Goal: Transaction & Acquisition: Purchase product/service

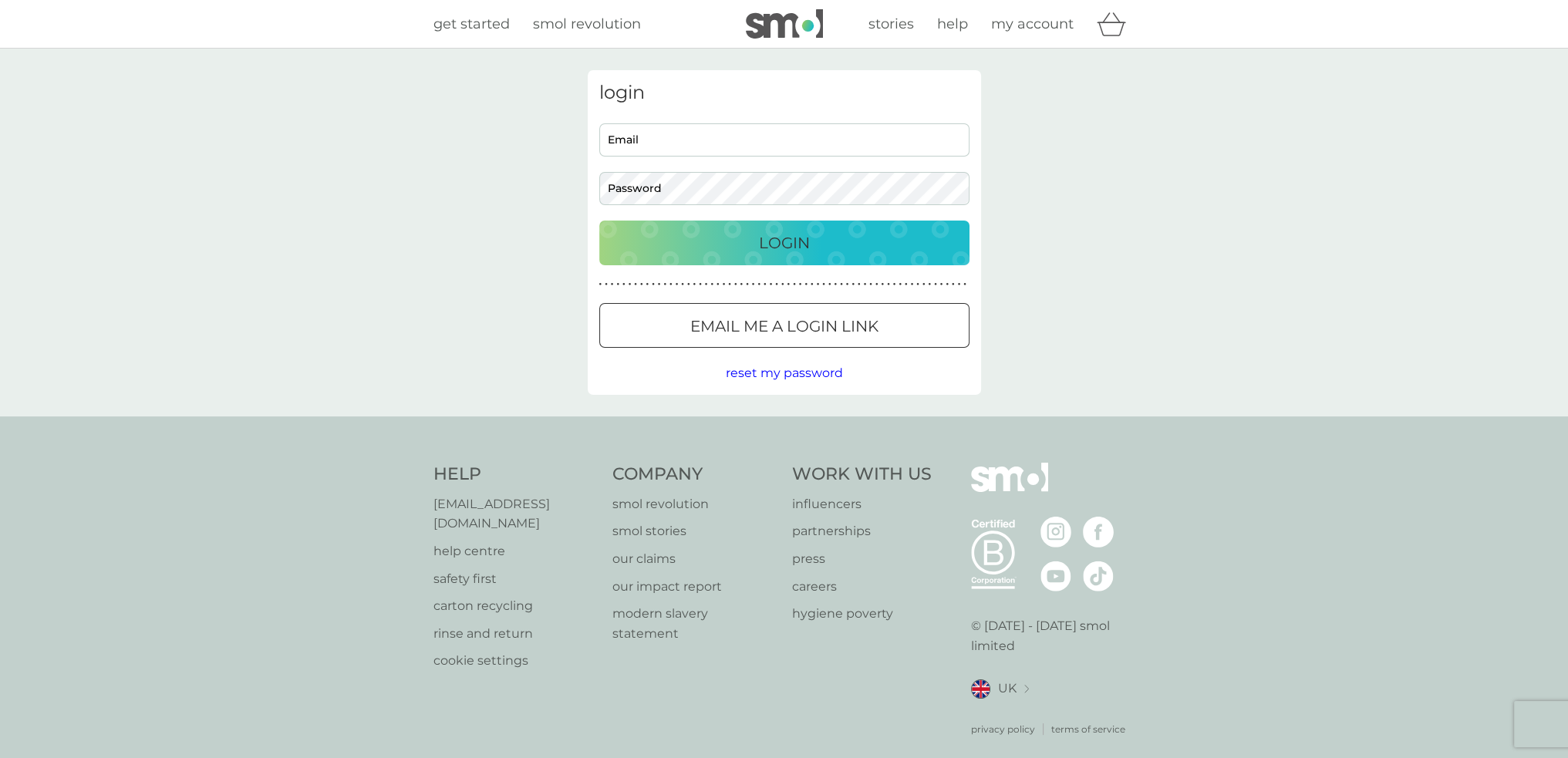
click at [912, 141] on input "Email" at bounding box center [785, 140] width 371 height 33
type input "hannah-wise@hotmail.com"
click at [600, 221] on button "Login" at bounding box center [785, 243] width 371 height 44
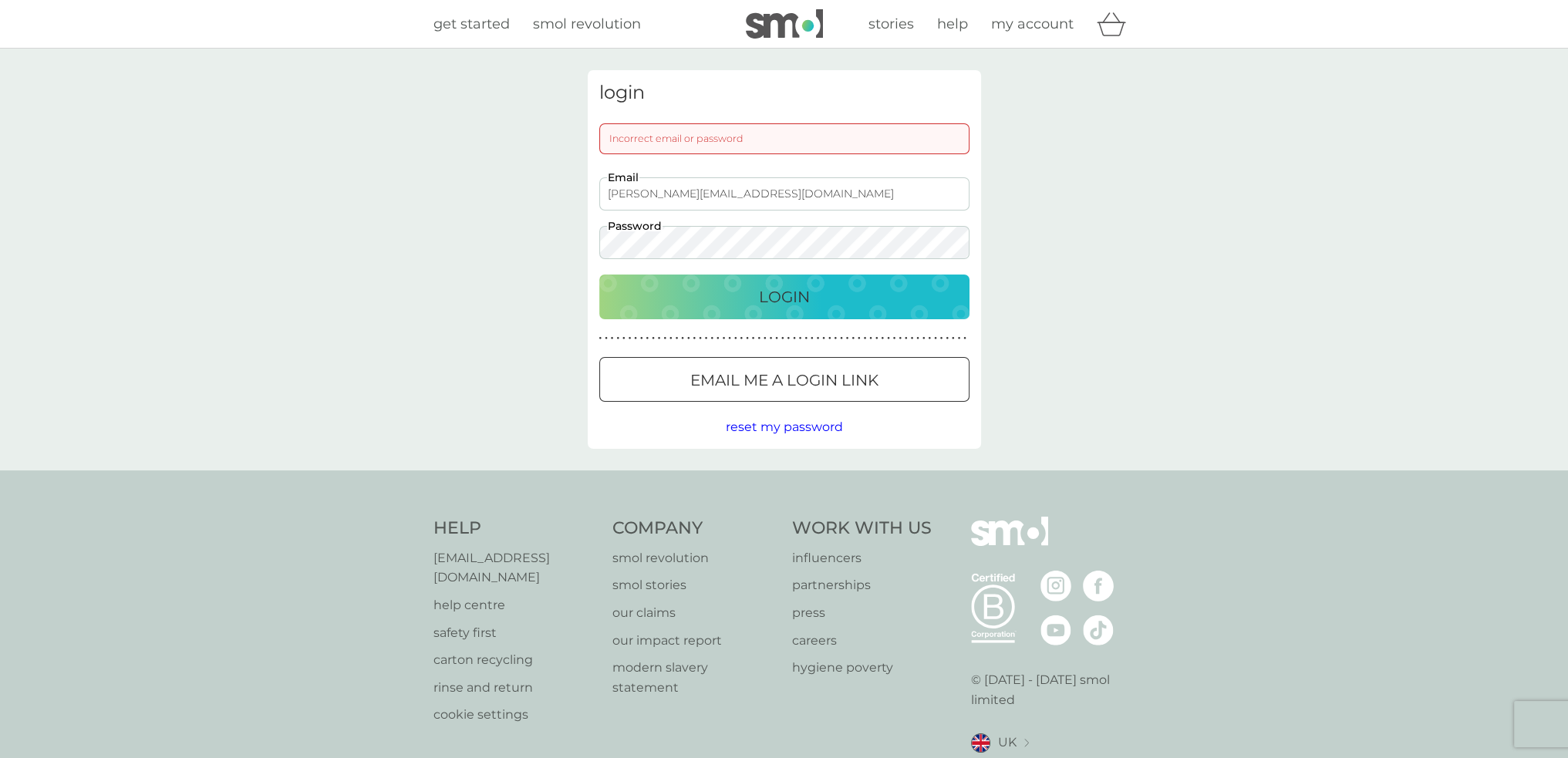
click at [600, 274] on button "Login" at bounding box center [785, 297] width 371 height 44
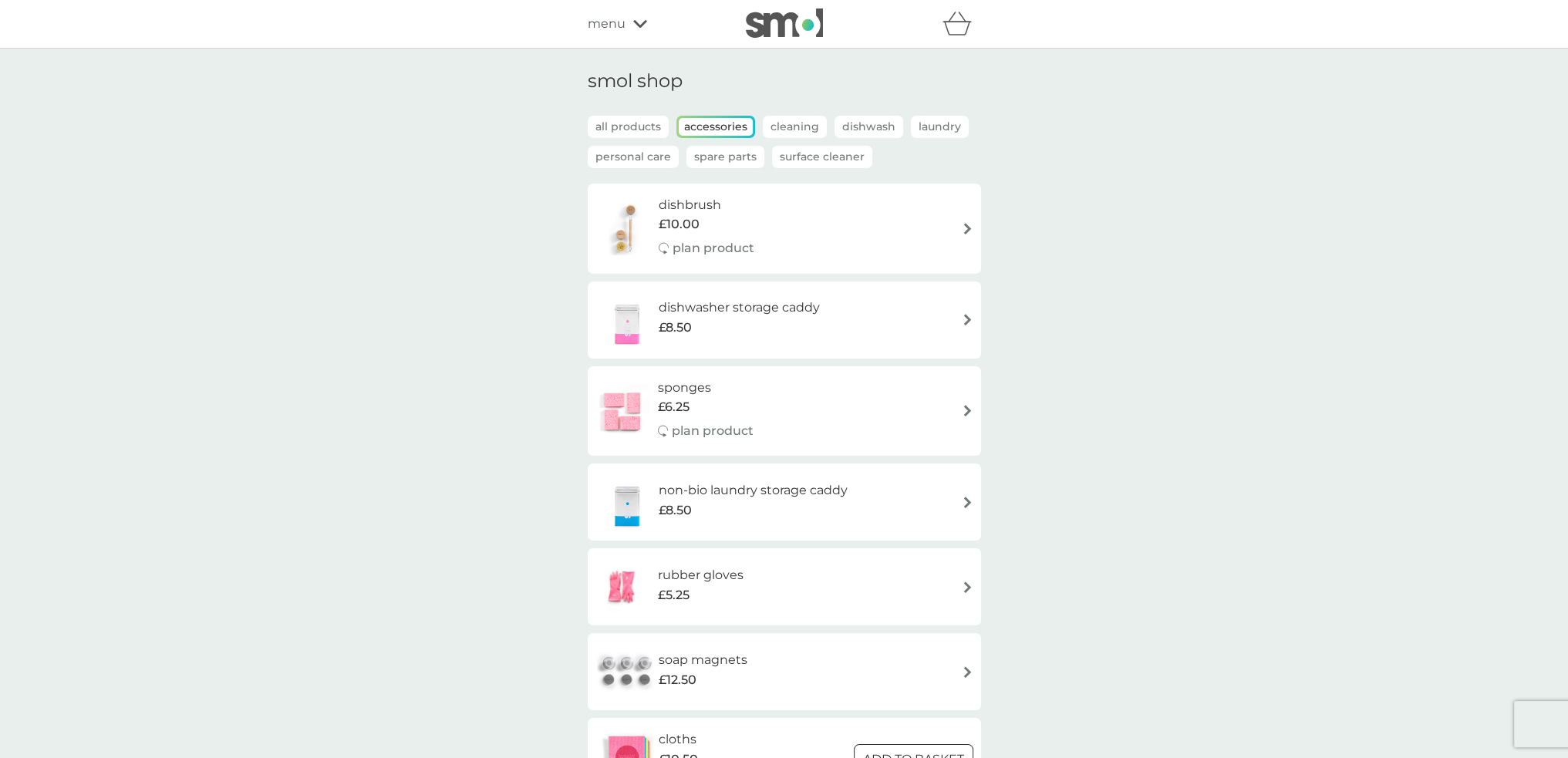
click at [828, 496] on h6 "non-bio laundry storage caddy" at bounding box center [753, 491] width 189 height 20
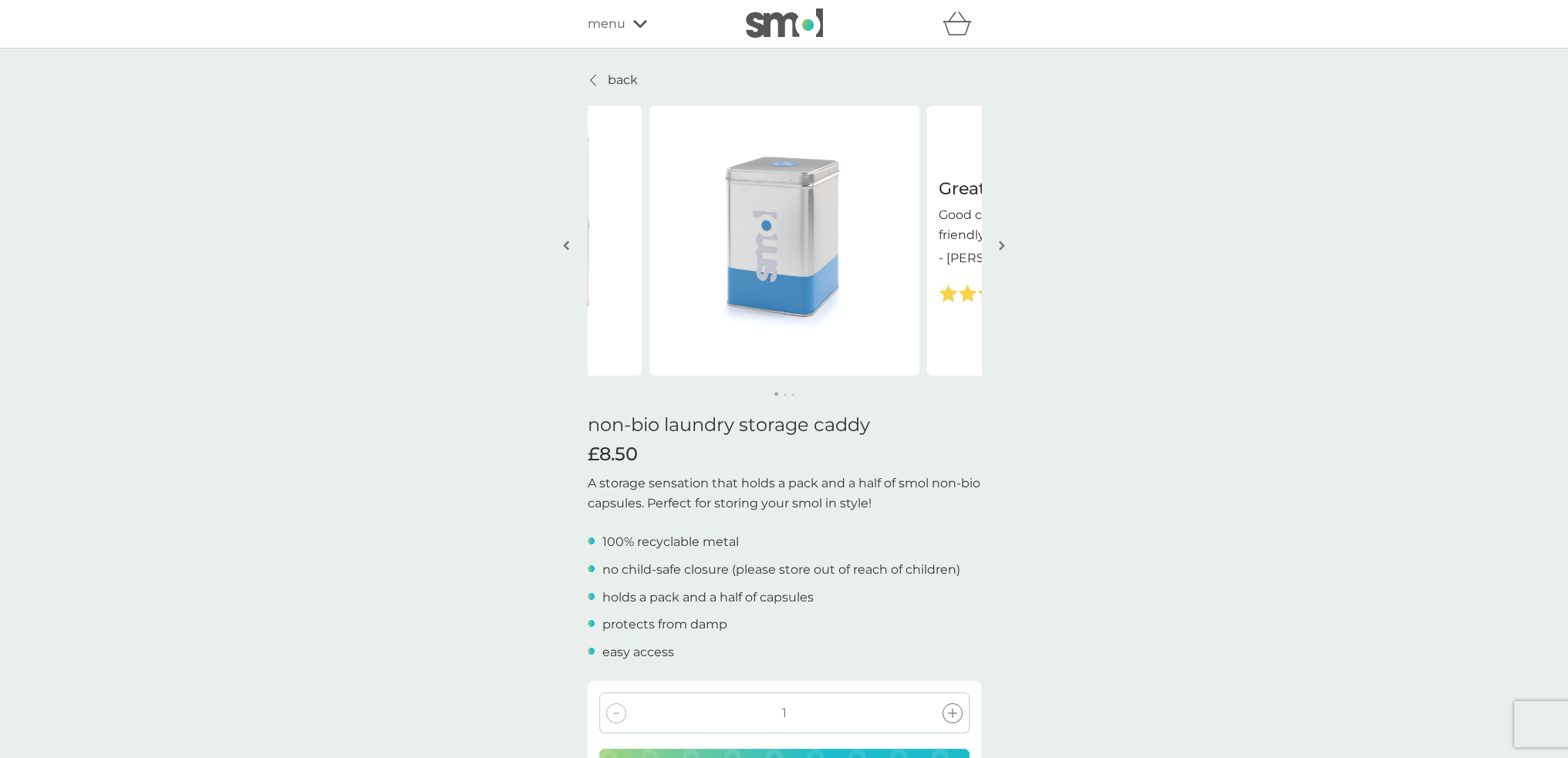
scroll to position [232, 0]
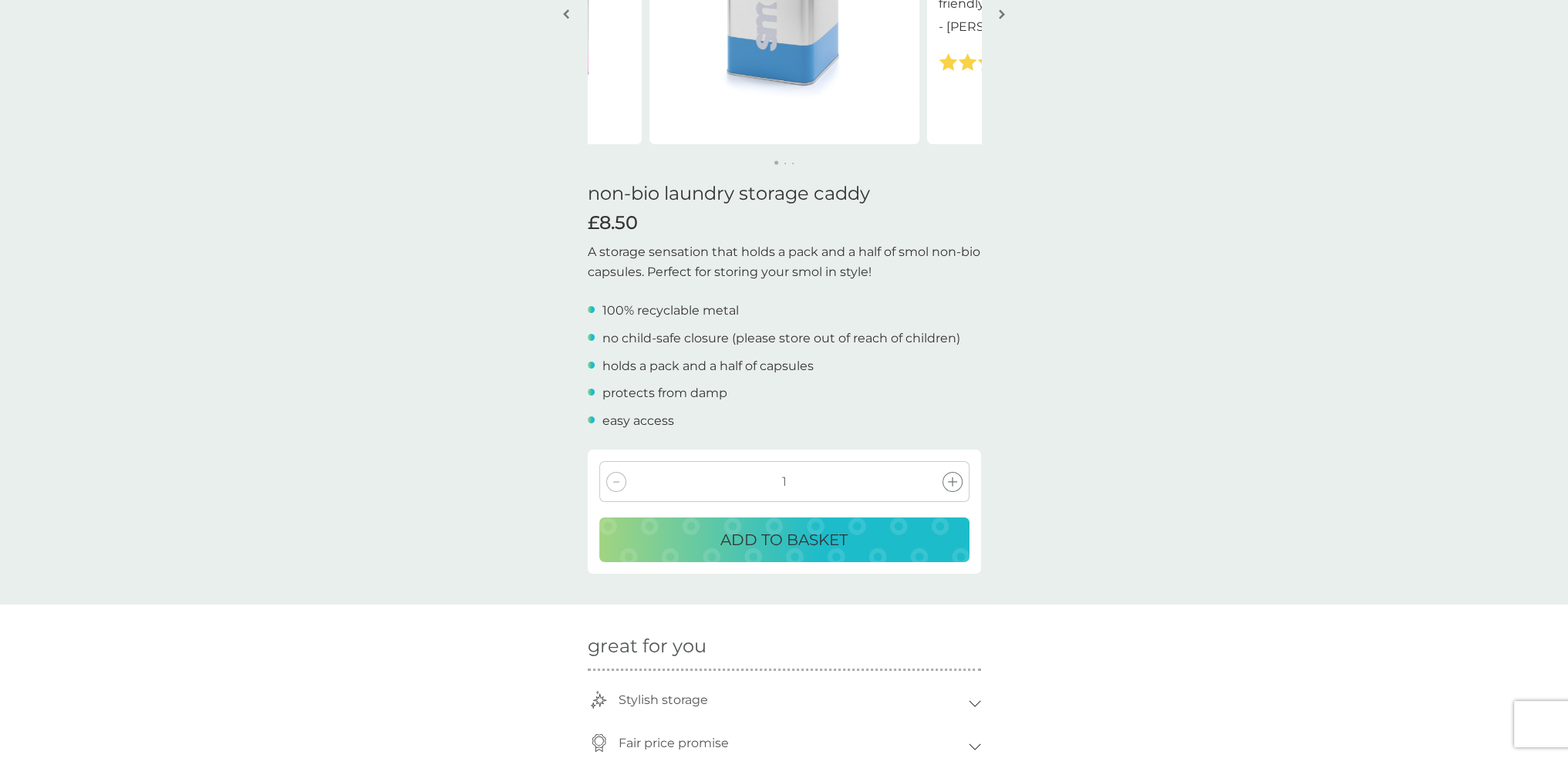
click at [812, 538] on p "ADD TO BASKET" at bounding box center [783, 539] width 127 height 25
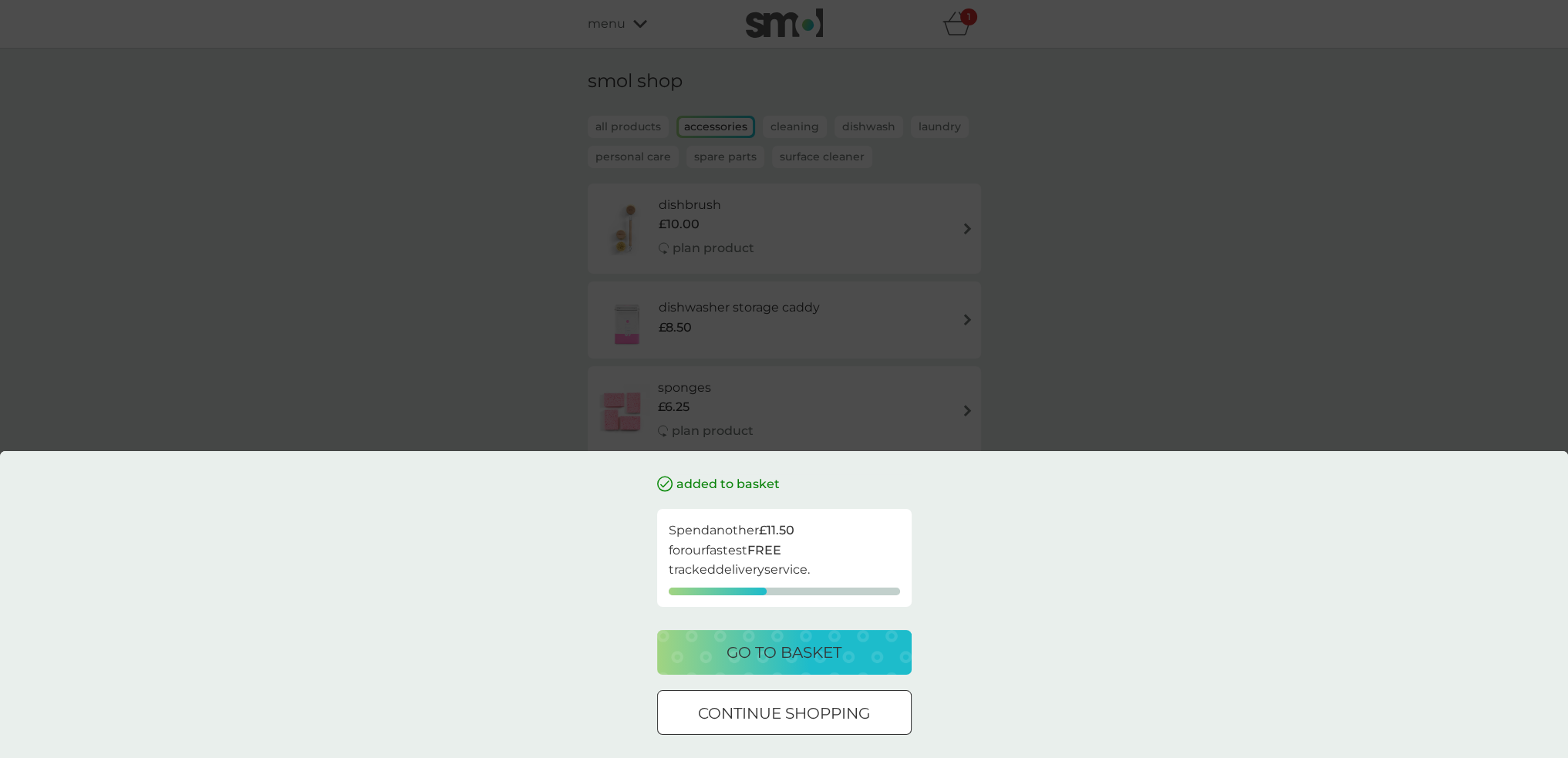
click at [784, 714] on div at bounding box center [784, 713] width 6 height 6
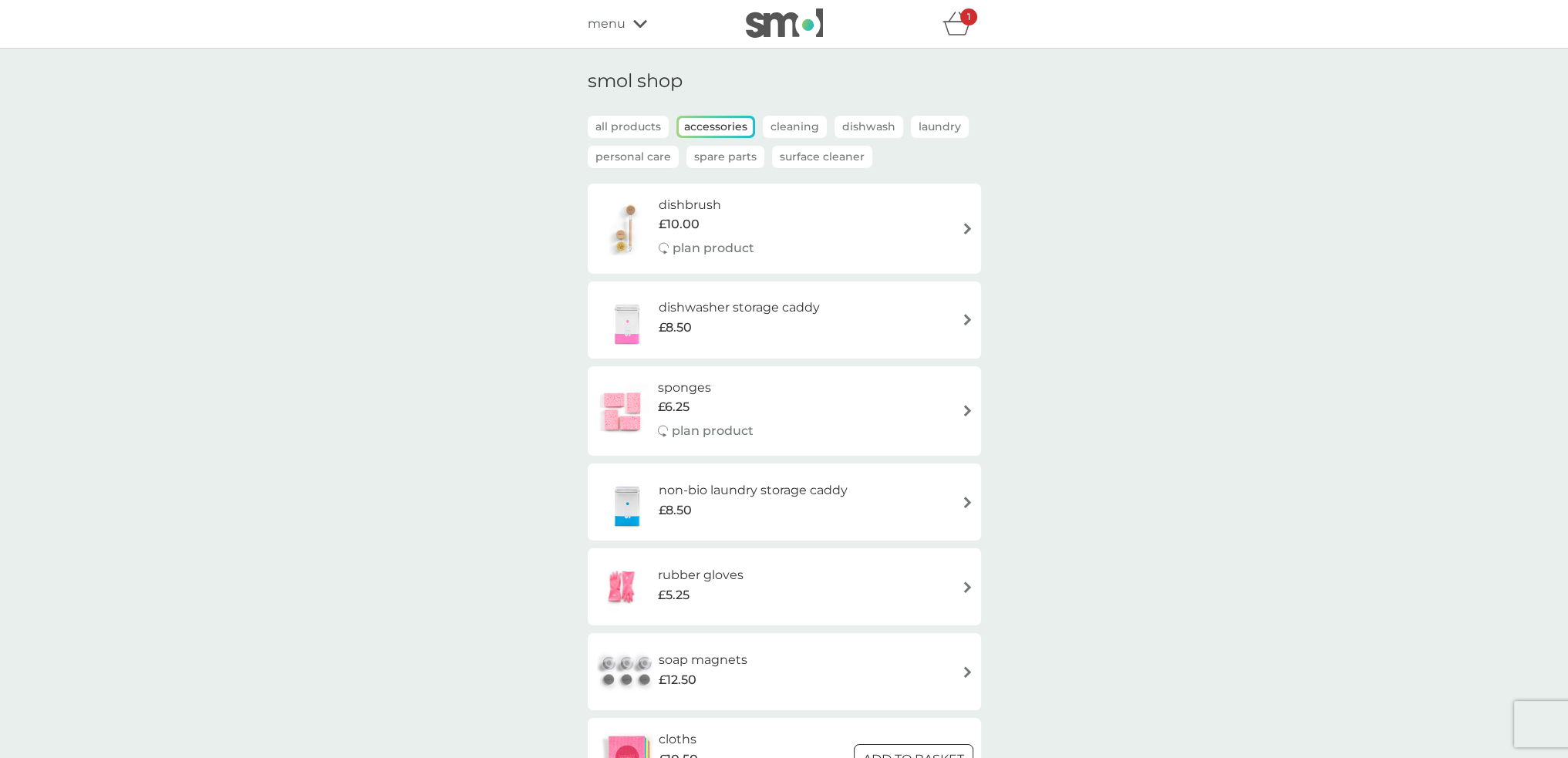
click at [739, 152] on p "Spare Parts" at bounding box center [726, 157] width 78 height 22
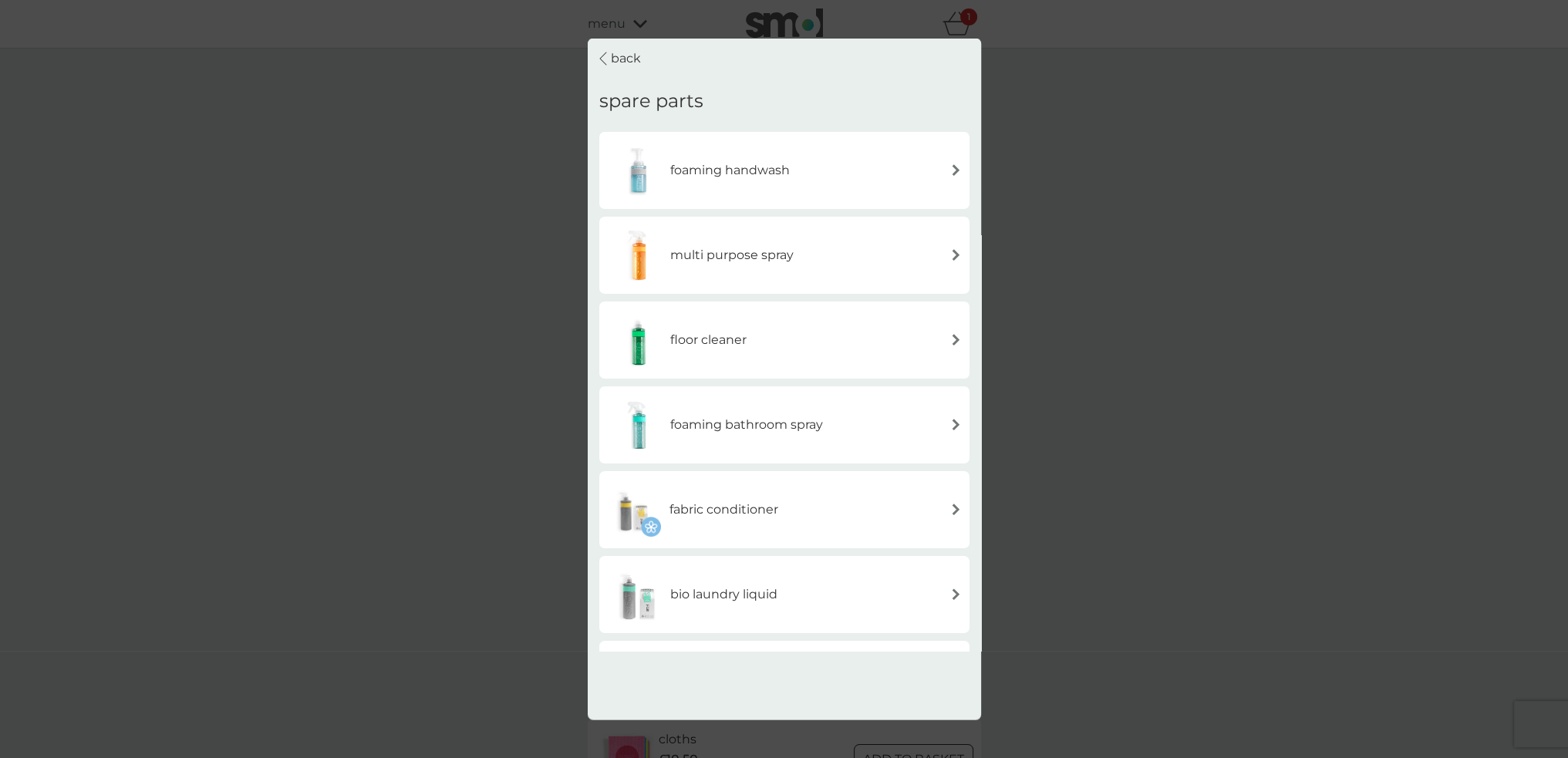
click at [611, 52] on p "back" at bounding box center [626, 58] width 30 height 20
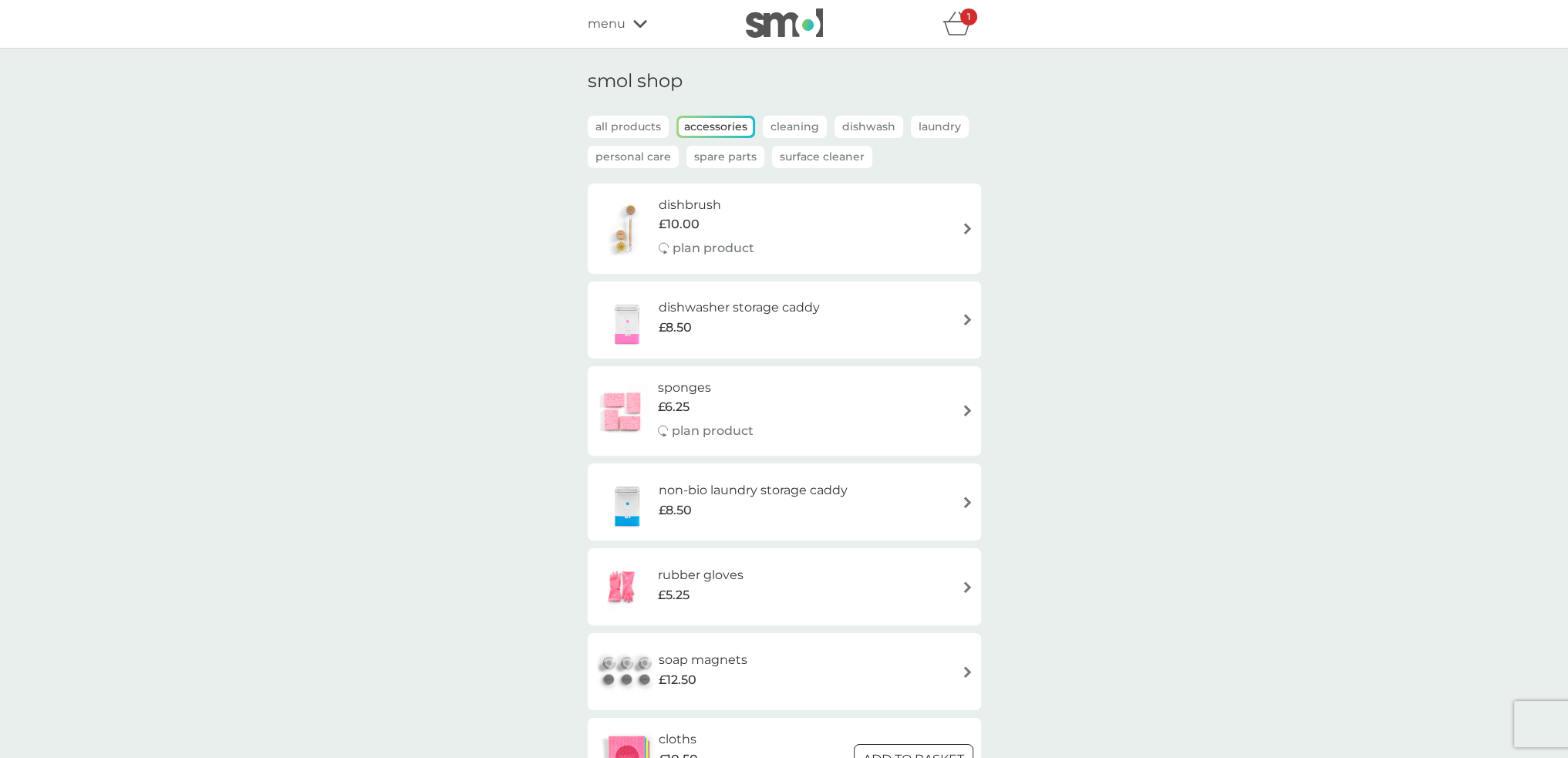
click at [637, 157] on p "Personal Care" at bounding box center [633, 157] width 91 height 22
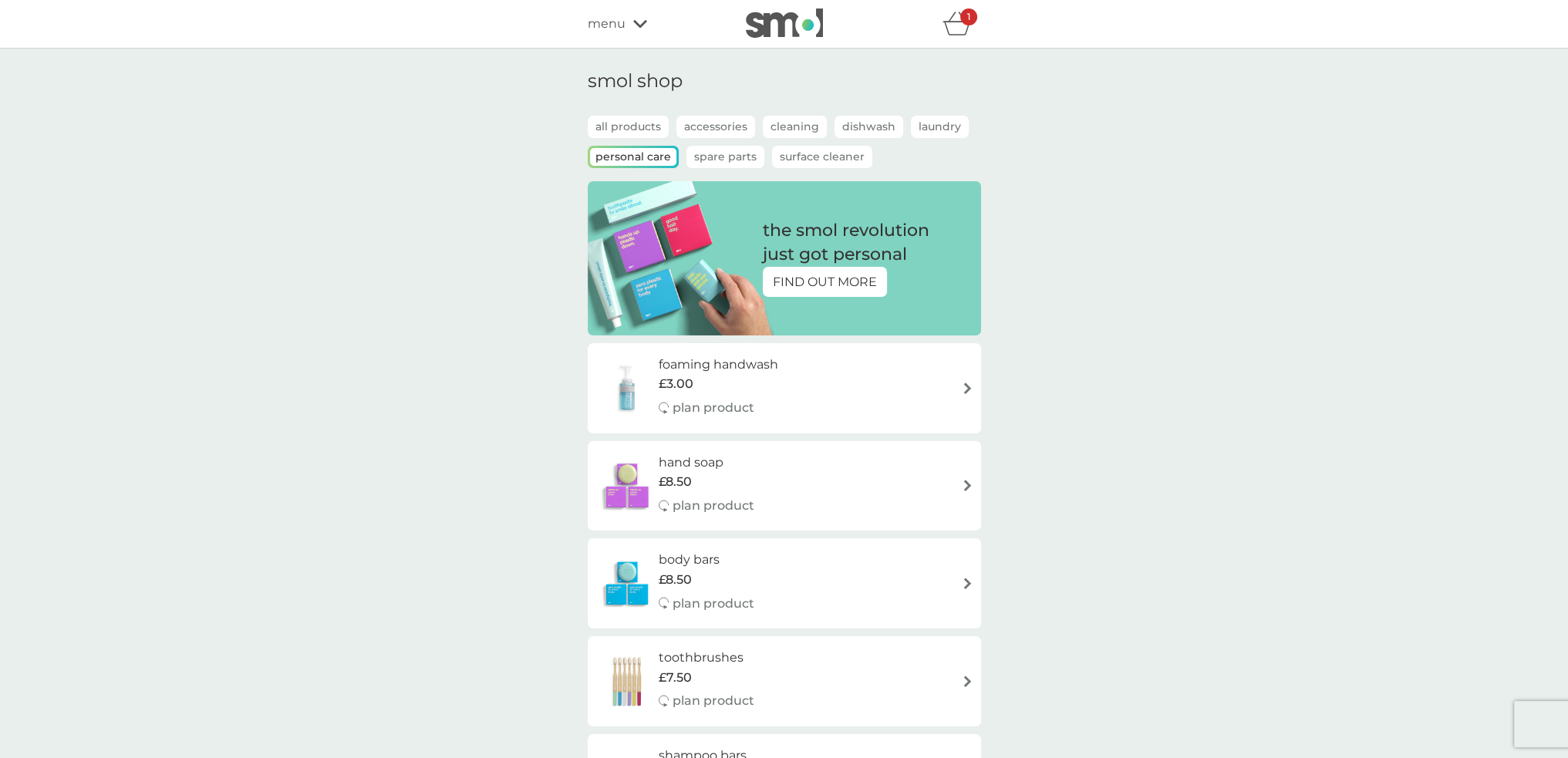
click at [646, 126] on p "all products" at bounding box center [627, 127] width 81 height 22
